Goal: Go to known website: Access a specific website the user already knows

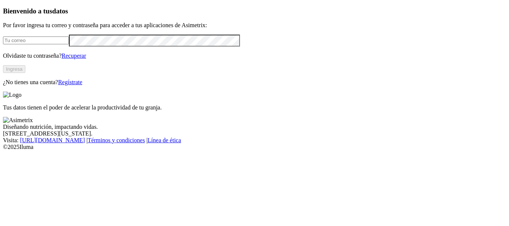
click at [42, 44] on input "email" at bounding box center [36, 40] width 66 height 8
type input "[PERSON_NAME][EMAIL_ADDRESS][PERSON_NAME][DOMAIN_NAME]"
click input "submit" at bounding box center [0, 0] width 0 height 0
